Goal: Task Accomplishment & Management: Use online tool/utility

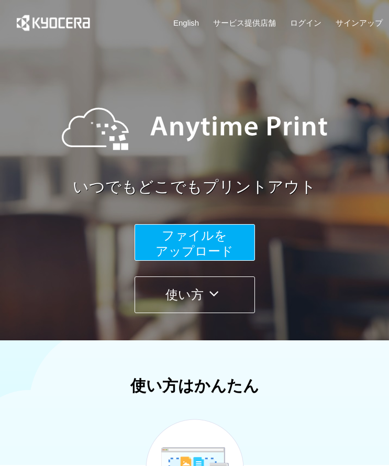
click at [227, 235] on button "ファイルを ​​アップロード" at bounding box center [195, 242] width 120 height 37
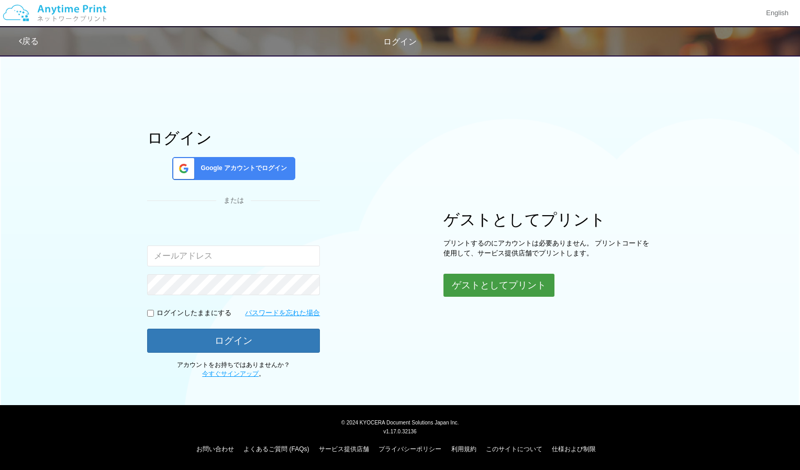
click at [388, 280] on button "ゲストとしてプリント" at bounding box center [498, 285] width 111 height 23
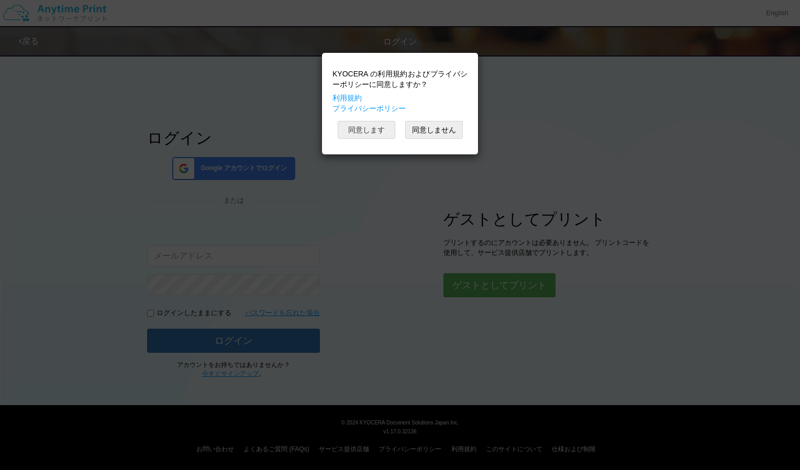
click at [372, 133] on button "同意します" at bounding box center [367, 130] width 58 height 18
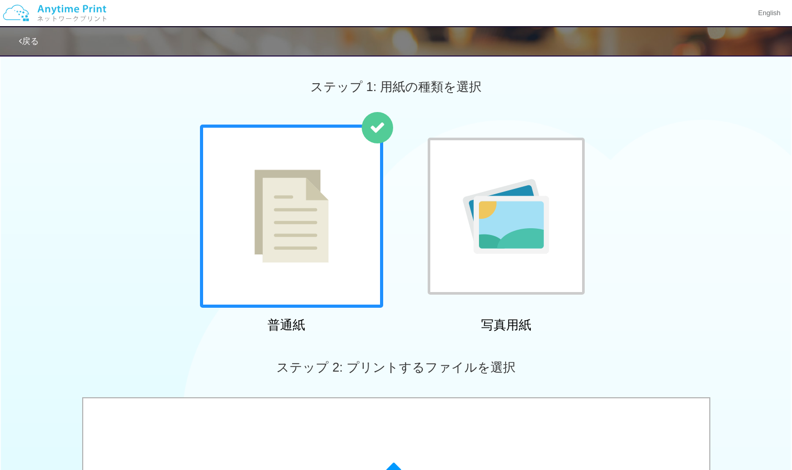
click at [300, 246] on img at bounding box center [291, 216] width 74 height 93
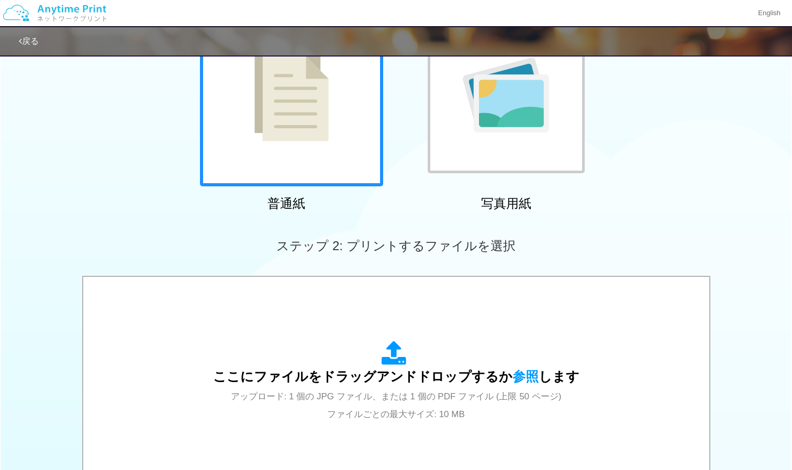
scroll to position [199, 0]
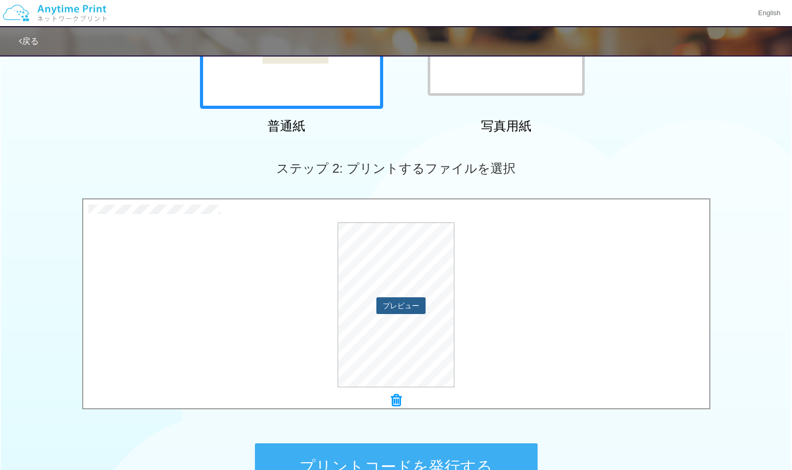
click at [388, 305] on button "プレビュー" at bounding box center [400, 305] width 49 height 17
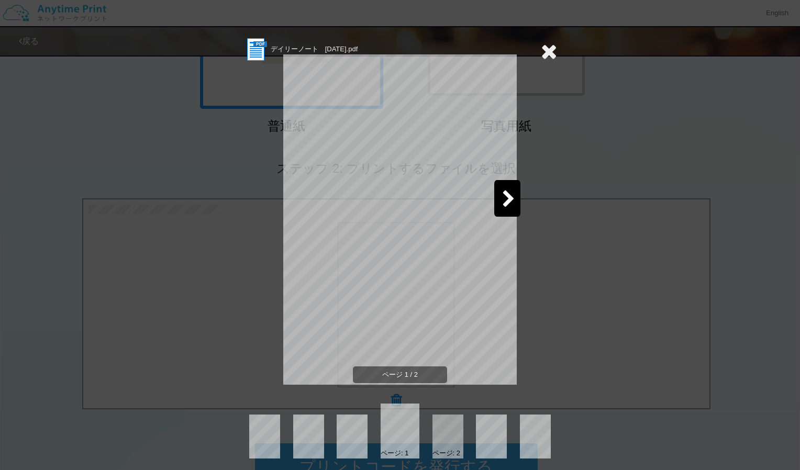
click at [388, 204] on icon at bounding box center [508, 200] width 13 height 18
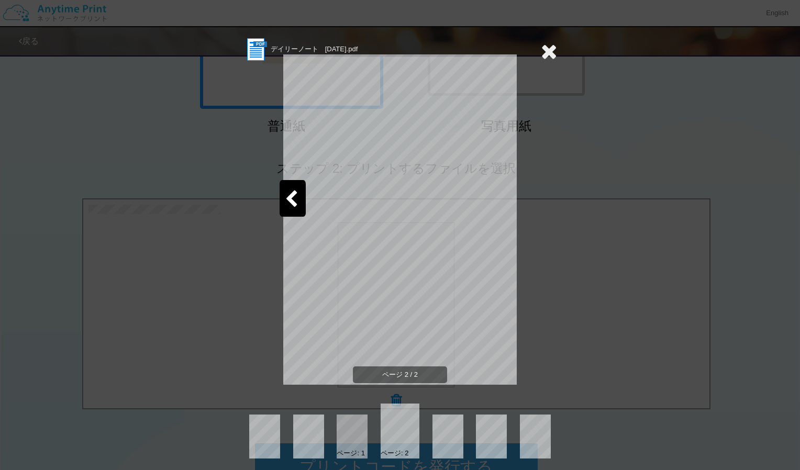
click at [297, 187] on div at bounding box center [293, 198] width 26 height 37
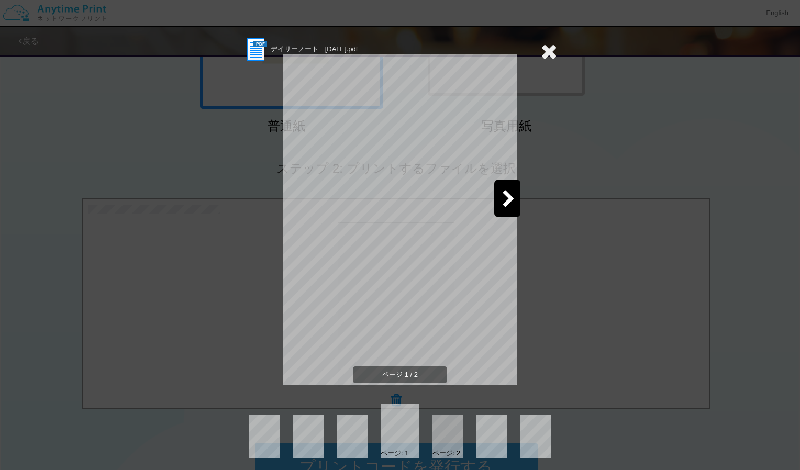
click at [243, 236] on div "デイリーノート　[DATE].pdf ページ 1 / 2 ページ: 1 ページ: 2" at bounding box center [400, 248] width 314 height 422
click at [388, 42] on icon at bounding box center [549, 51] width 16 height 21
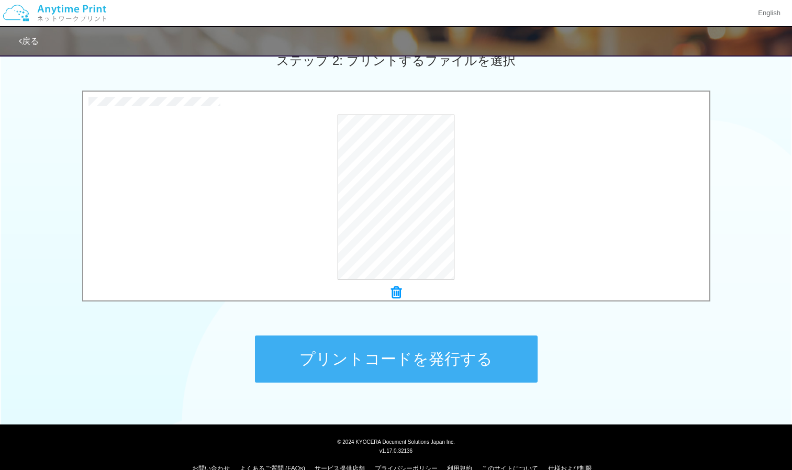
scroll to position [326, 0]
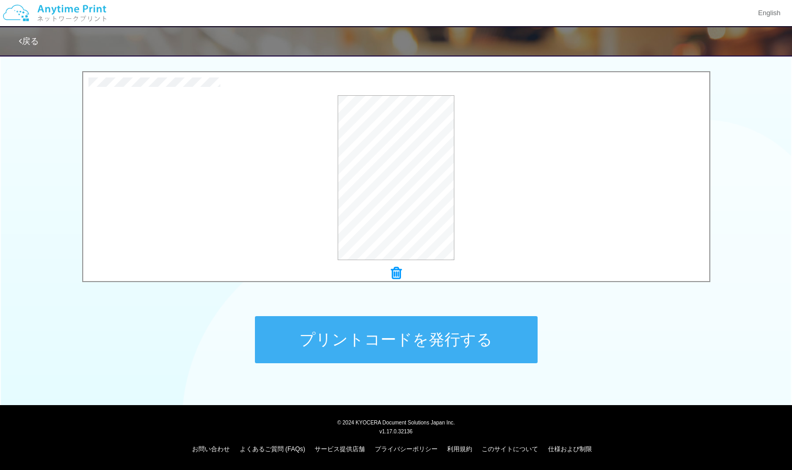
click at [388, 332] on button "プリントコードを発行する" at bounding box center [396, 339] width 283 height 47
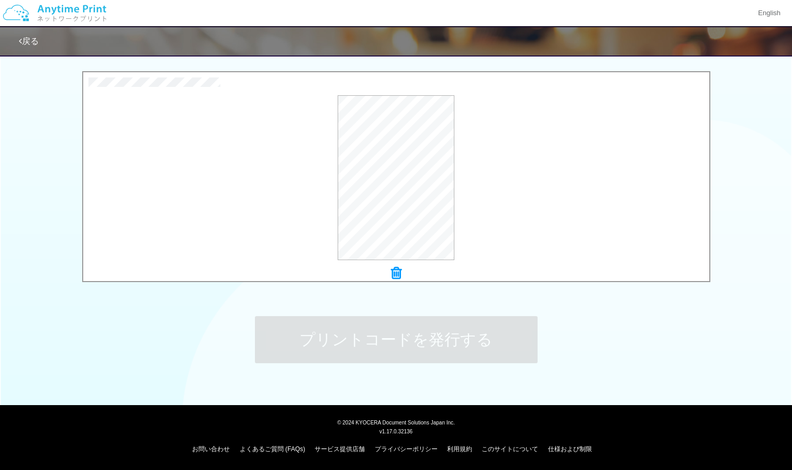
scroll to position [0, 0]
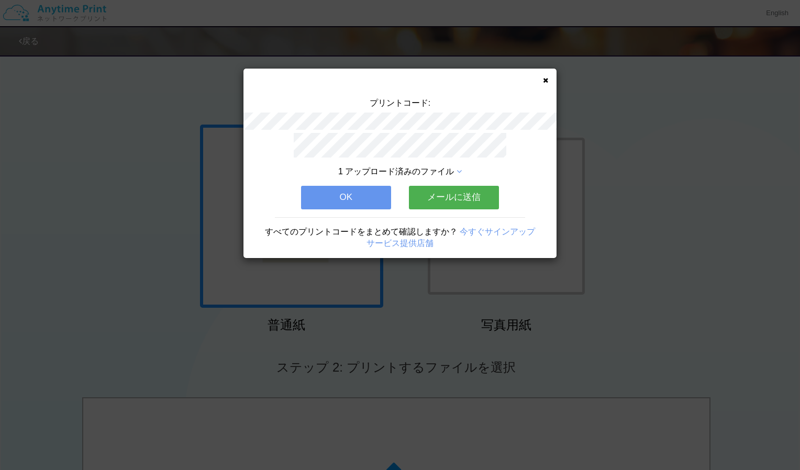
click at [331, 188] on button "OK" at bounding box center [346, 197] width 90 height 23
